Goal: Task Accomplishment & Management: Complete application form

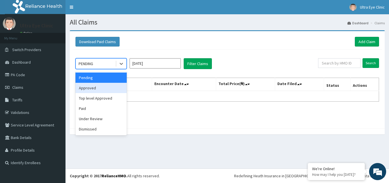
click at [116, 86] on div "Approved" at bounding box center [101, 88] width 51 height 10
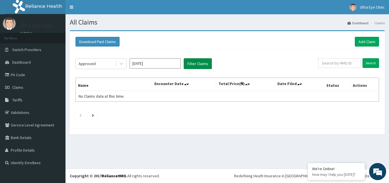
click at [199, 60] on button "Filter Claims" at bounding box center [198, 63] width 28 height 11
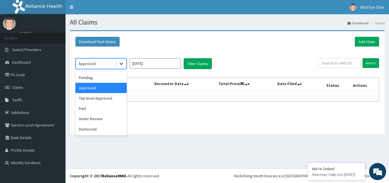
click at [124, 66] on div at bounding box center [121, 63] width 10 height 10
click at [118, 97] on div "Top level Approved" at bounding box center [101, 98] width 51 height 10
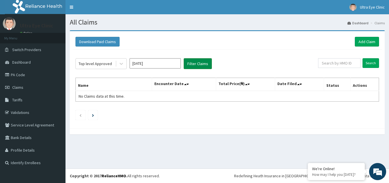
click at [201, 62] on button "Filter Claims" at bounding box center [198, 63] width 28 height 11
click at [196, 66] on button "Filter Claims" at bounding box center [198, 63] width 28 height 11
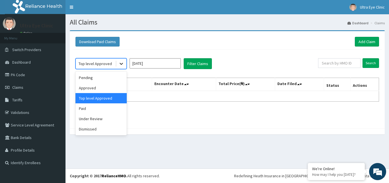
click at [121, 65] on icon at bounding box center [122, 64] width 6 height 6
click at [112, 108] on div "Paid" at bounding box center [101, 108] width 51 height 10
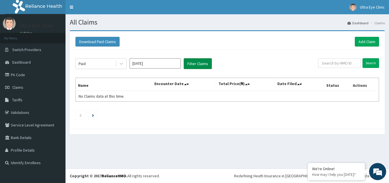
click at [194, 63] on button "Filter Claims" at bounding box center [198, 63] width 28 height 11
click at [368, 46] on link "Add Claim" at bounding box center [367, 42] width 24 height 10
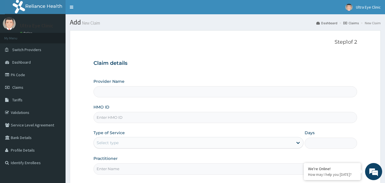
click at [137, 115] on input "HMO ID" at bounding box center [226, 117] width 264 height 11
type input "ULTRA EYE CLINIC"
type input "SWF/10250/A"
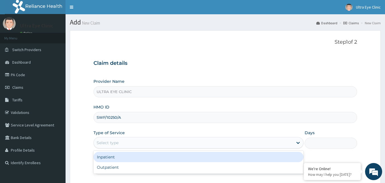
click at [144, 144] on div "Select type" at bounding box center [193, 142] width 199 height 9
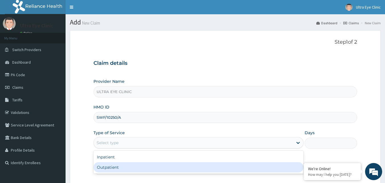
click at [135, 166] on div "Outpatient" at bounding box center [199, 167] width 210 height 10
type input "1"
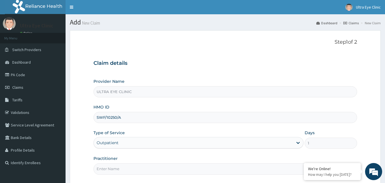
scroll to position [53, 0]
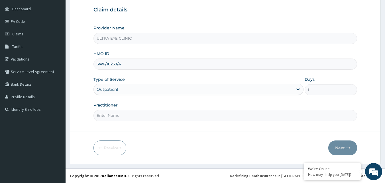
click at [121, 113] on input "Practitioner" at bounding box center [226, 115] width 264 height 11
type input "DR JIDE"
click at [343, 143] on button "Next" at bounding box center [342, 147] width 29 height 15
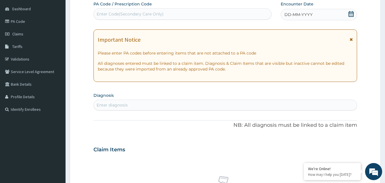
click at [213, 16] on div "Enter Code(Secondary Care Only)" at bounding box center [183, 13] width 178 height 9
paste input "PA/4BE416"
type input "PA/4BE416"
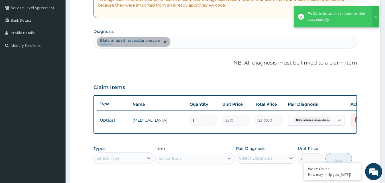
scroll to position [206, 0]
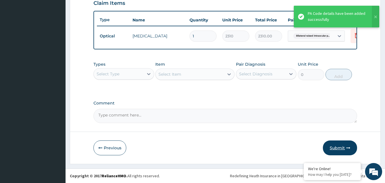
click at [341, 142] on button "Submit" at bounding box center [340, 147] width 34 height 15
